Goal: Information Seeking & Learning: Find specific fact

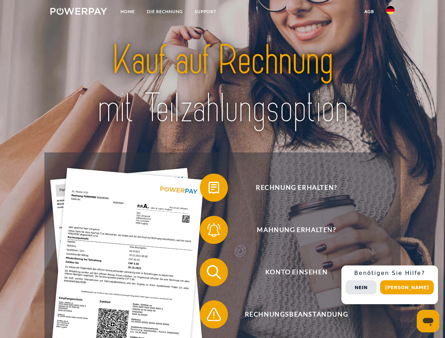
click at [79, 12] on img at bounding box center [78, 11] width 57 height 7
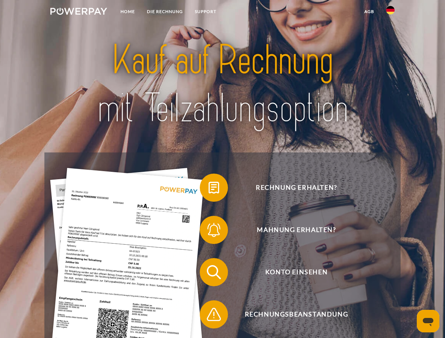
click at [391, 12] on img at bounding box center [390, 10] width 8 height 8
click at [369, 12] on link "agb" at bounding box center [369, 11] width 22 height 13
click at [209, 189] on span at bounding box center [203, 187] width 35 height 35
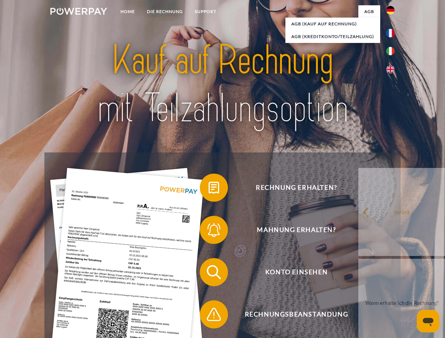
click at [209, 232] on div "Rechnung erhalten? Mahnung erhalten? Konto einsehen" at bounding box center [222, 294] width 356 height 282
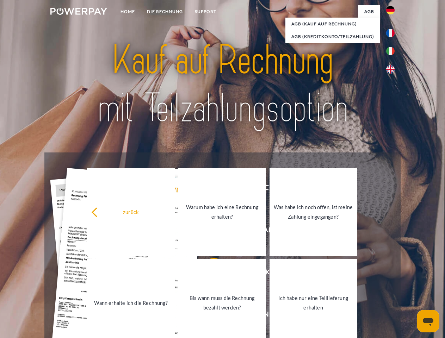
click at [209, 274] on link "Bis wann muss die Rechnung bezahlt werden?" at bounding box center [222, 303] width 88 height 88
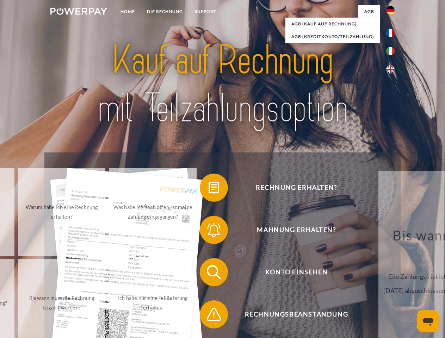
click at [209, 316] on span at bounding box center [203, 314] width 35 height 35
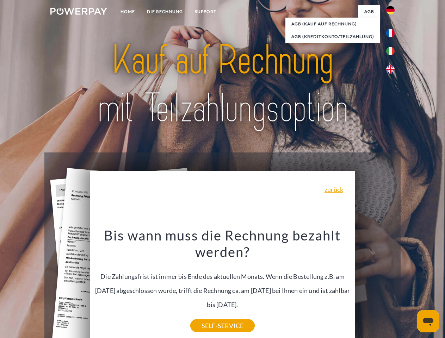
click at [392, 285] on div "Rechnung erhalten? Mahnung erhalten? Konto einsehen" at bounding box center [222, 294] width 356 height 282
click at [375, 287] on span "Konto einsehen" at bounding box center [296, 272] width 173 height 28
click at [410, 288] on header "Home DIE RECHNUNG SUPPORT" at bounding box center [222, 243] width 445 height 487
